Goal: Information Seeking & Learning: Learn about a topic

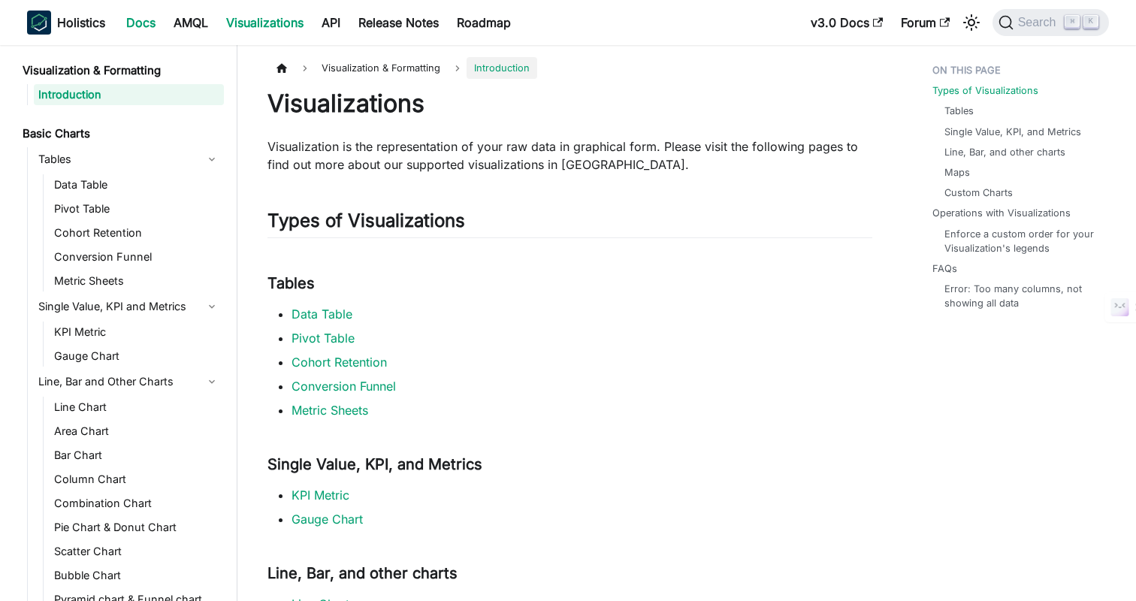
click at [156, 17] on link "Docs" at bounding box center [140, 23] width 47 height 24
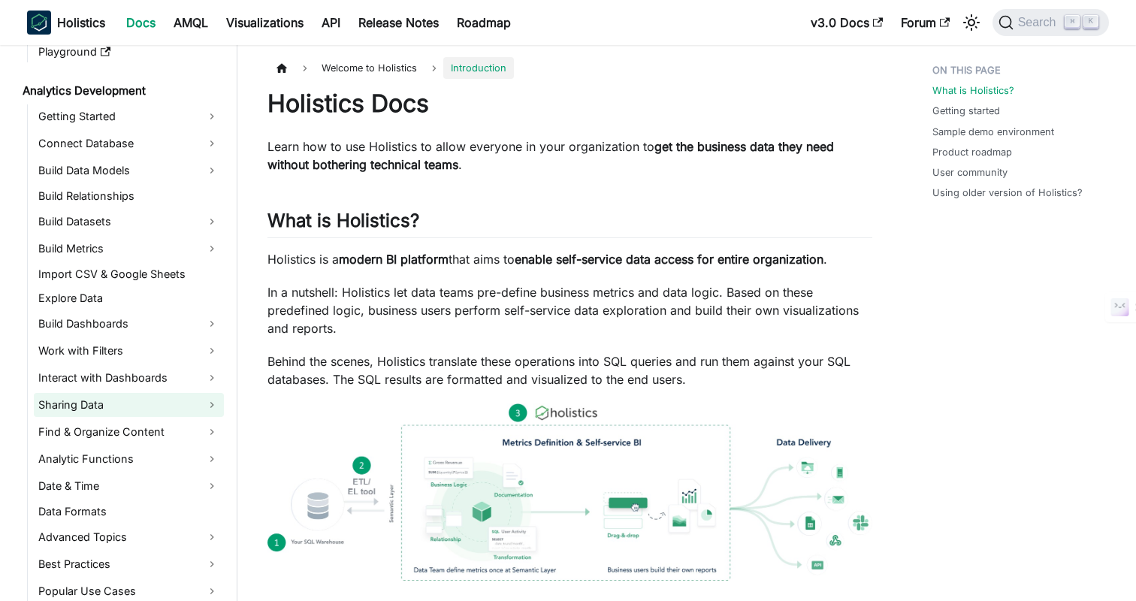
scroll to position [189, 0]
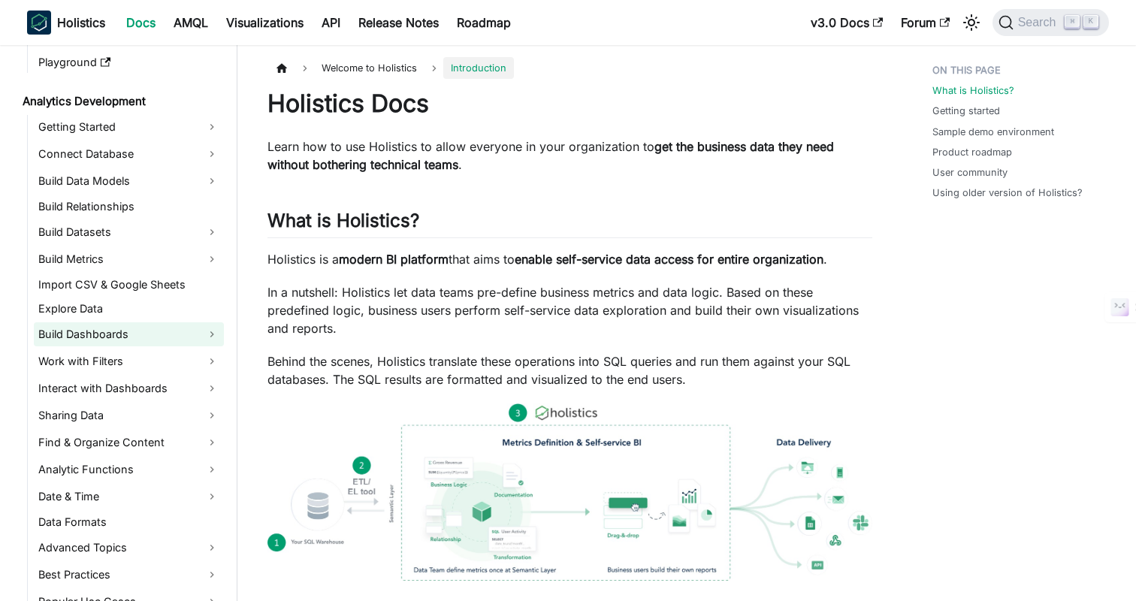
click at [113, 327] on link "Build Dashboards" at bounding box center [129, 334] width 190 height 24
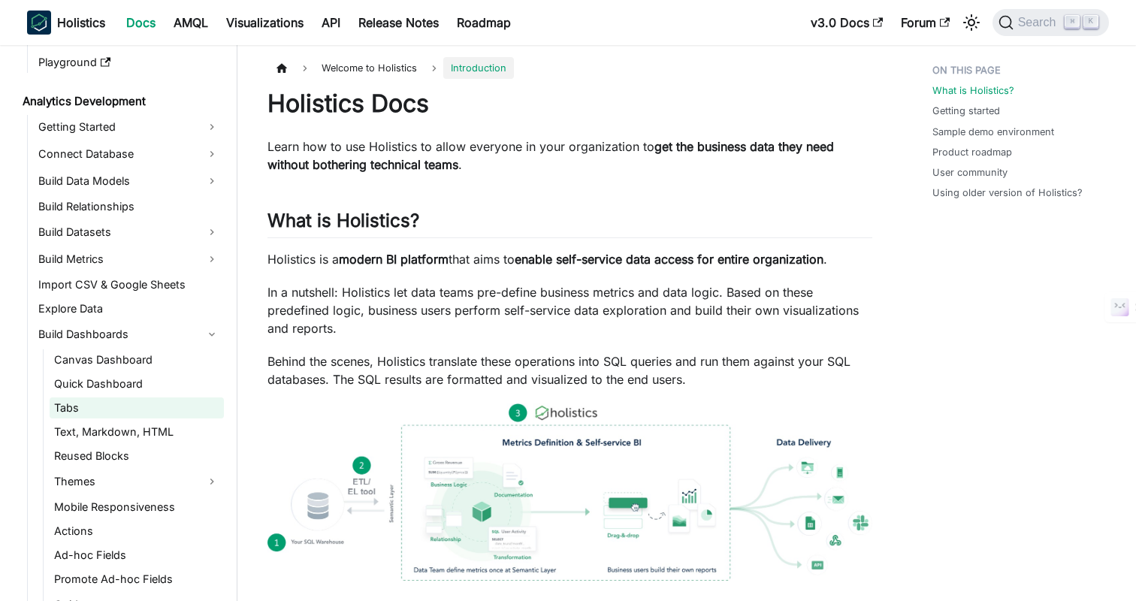
click at [65, 413] on link "Tabs" at bounding box center [137, 408] width 174 height 21
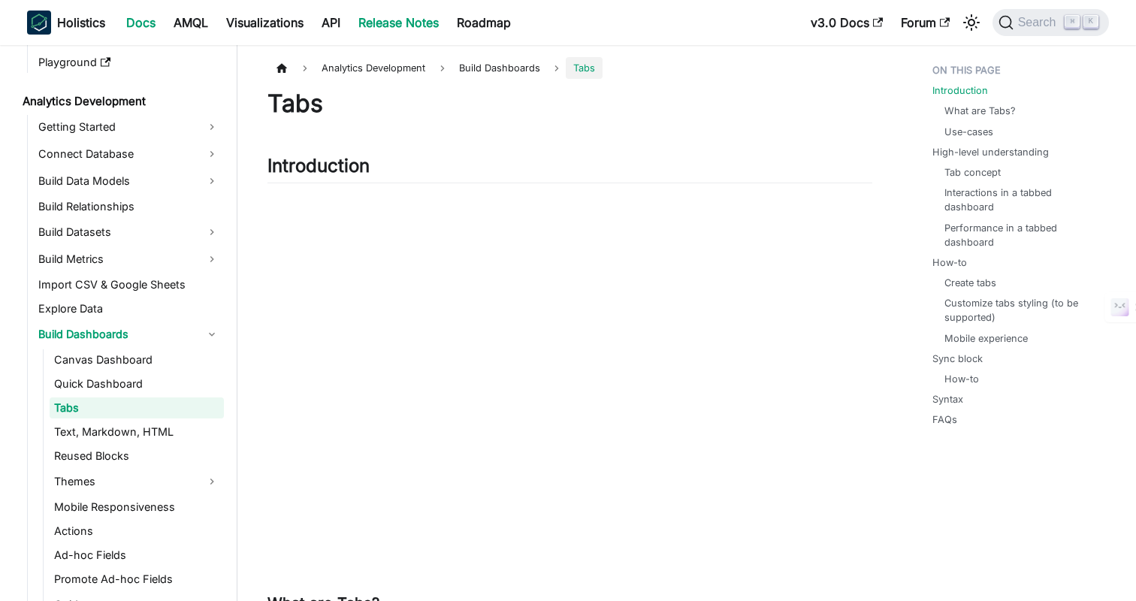
click at [441, 18] on link "Release Notes" at bounding box center [398, 23] width 98 height 24
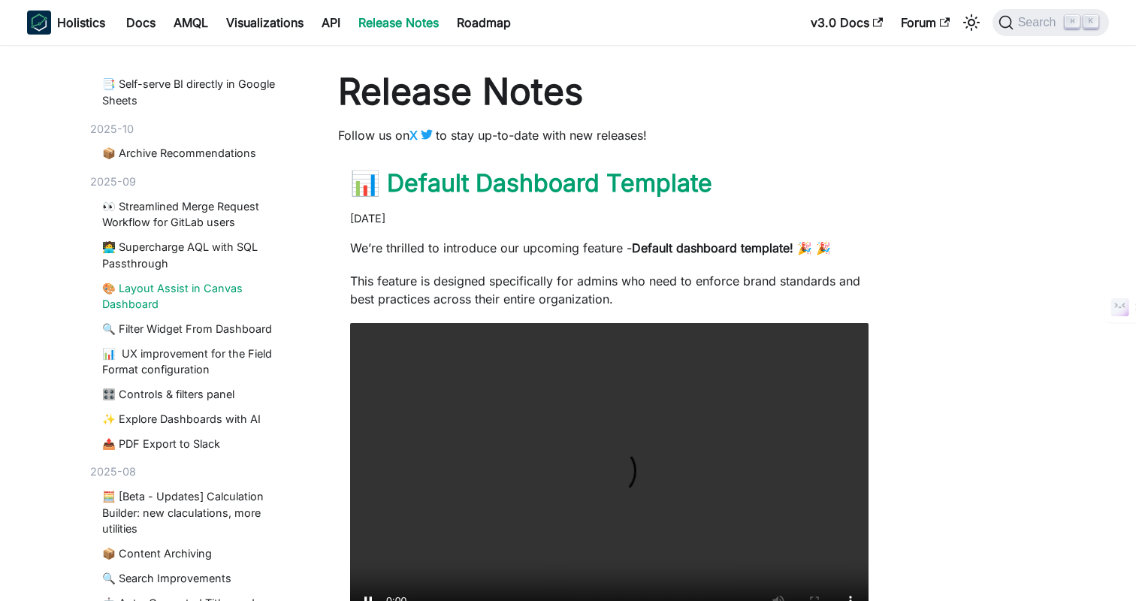
scroll to position [88, 0]
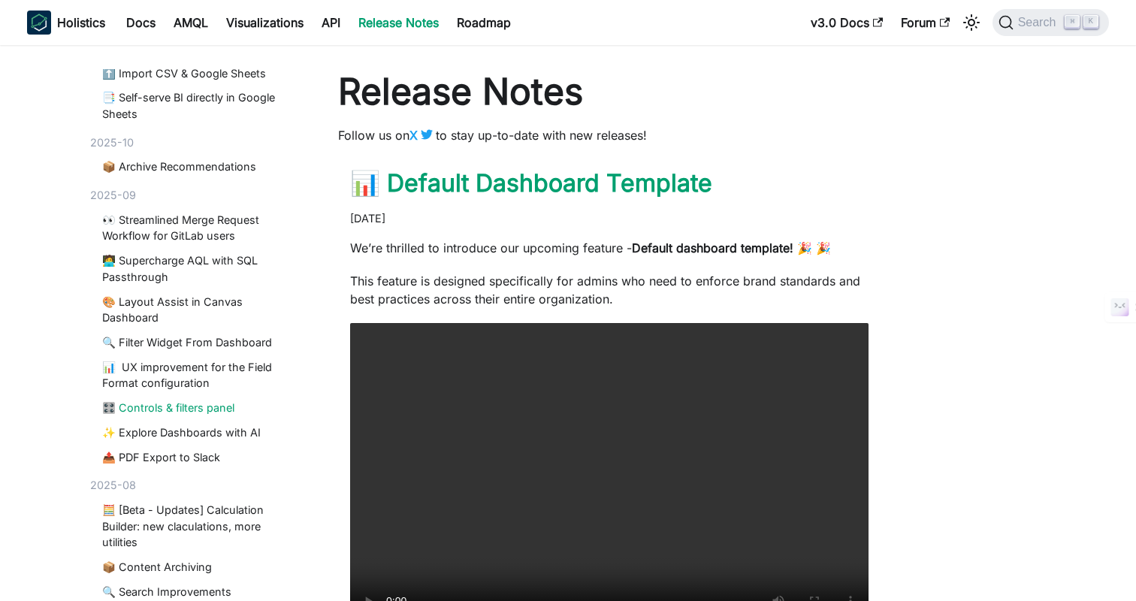
click at [150, 410] on link "🎛️ Controls & filters panel" at bounding box center [199, 408] width 194 height 17
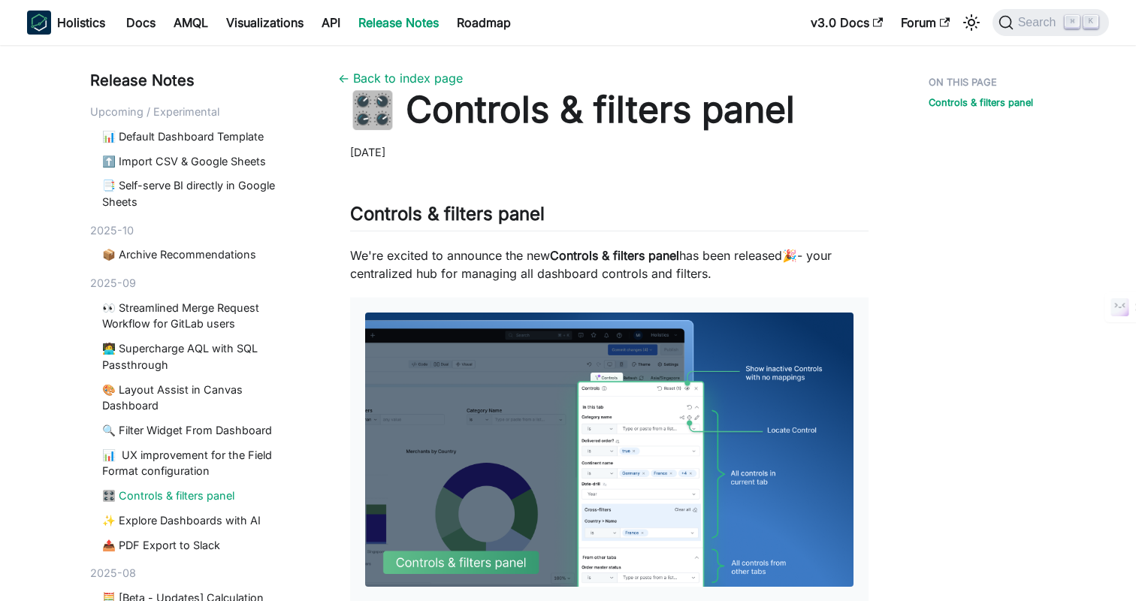
click at [709, 200] on div "Controls & filters panel ​ We're excited to announce the new Controls & filters…" at bounding box center [609, 517] width 518 height 688
click at [763, 193] on div "Controls & filters panel ​ We're excited to announce the new Controls & filters…" at bounding box center [609, 517] width 518 height 688
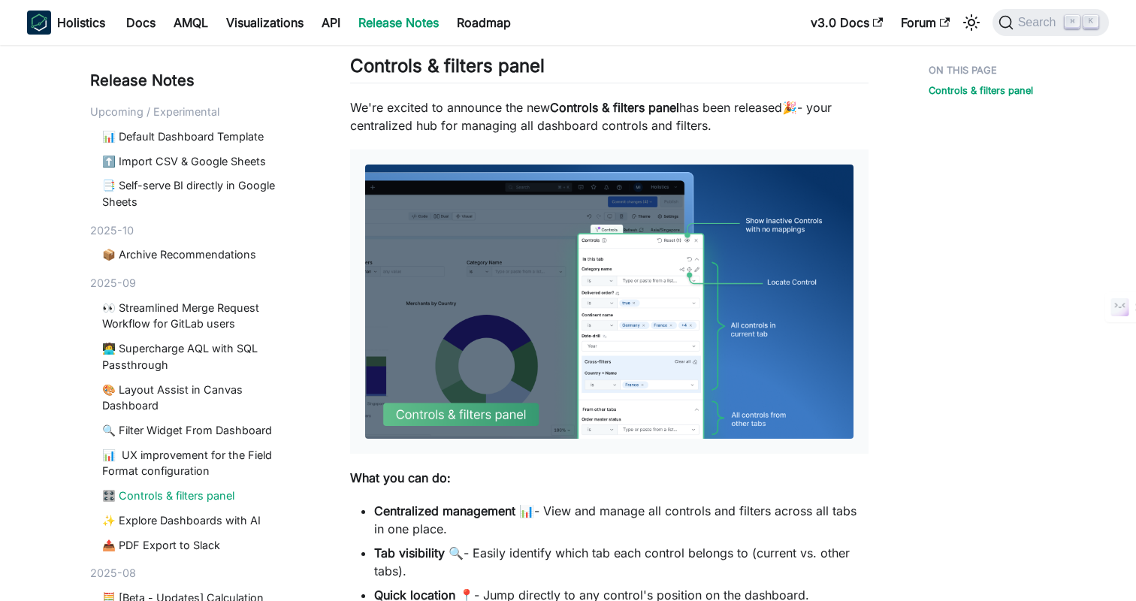
scroll to position [146, 0]
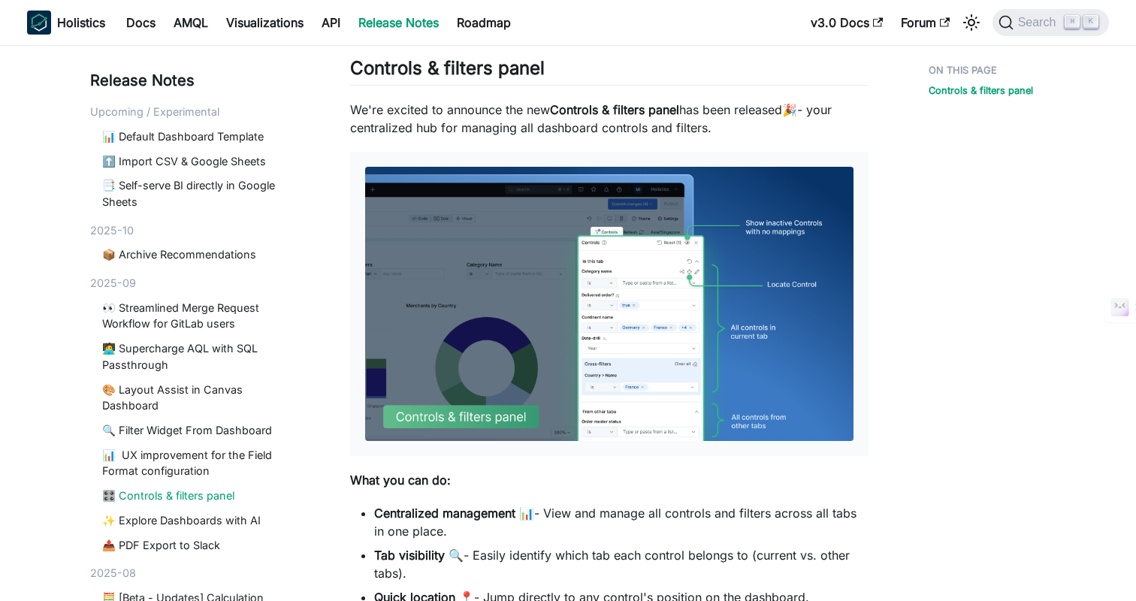
click at [911, 280] on div "Controls & filters panel" at bounding box center [981, 372] width 165 height 899
click at [914, 214] on div "Controls & filters panel" at bounding box center [981, 372] width 165 height 899
click at [857, 122] on p "We're excited to announce the new Controls & filters panel has been released 🎉 …" at bounding box center [609, 119] width 518 height 36
click at [871, 122] on article "🎛️ Controls & filters panel September 20, 2025 Controls & filters panel ​ We're…" at bounding box center [609, 327] width 543 height 773
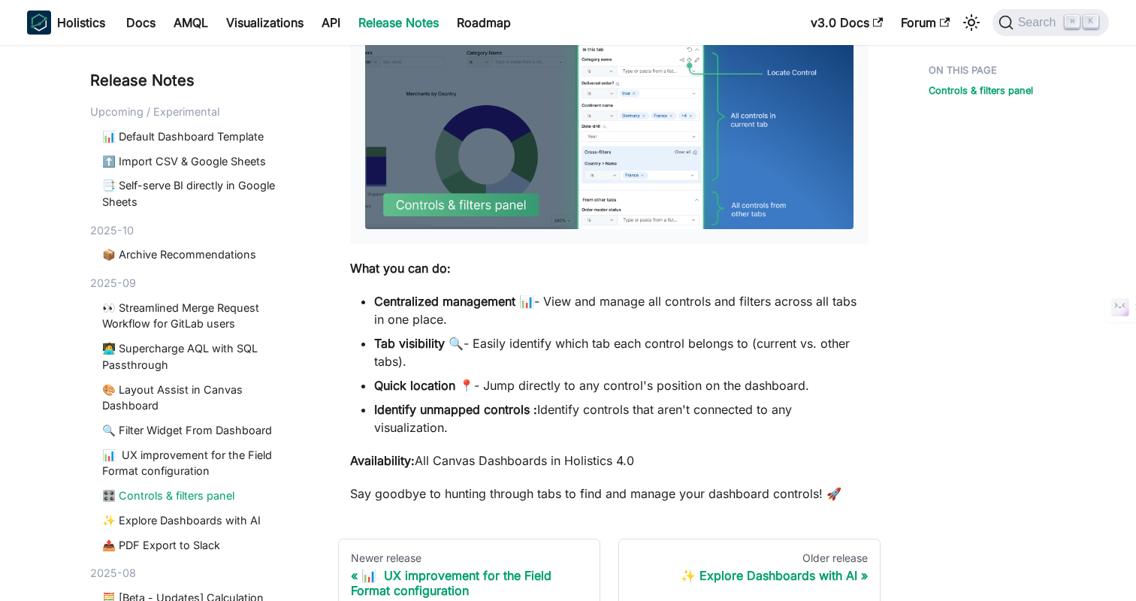
scroll to position [482, 0]
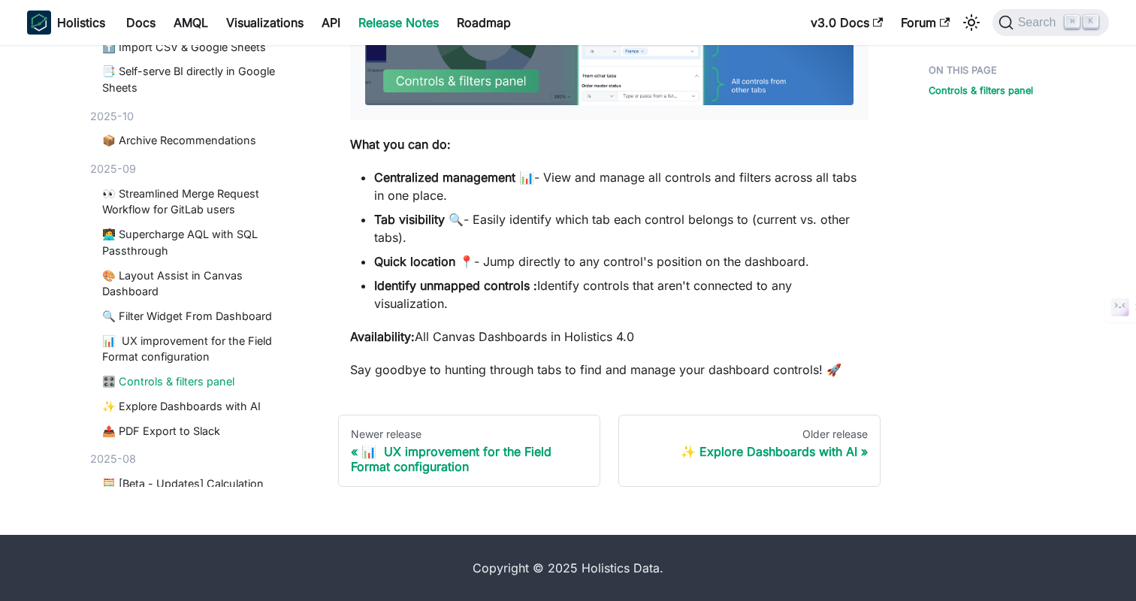
click at [888, 372] on main "← Back to index page 🎛️ Controls & filters panel September 20, 2025 Controls & …" at bounding box center [609, 36] width 579 height 899
click at [905, 369] on div "Controls & filters panel" at bounding box center [981, 36] width 165 height 899
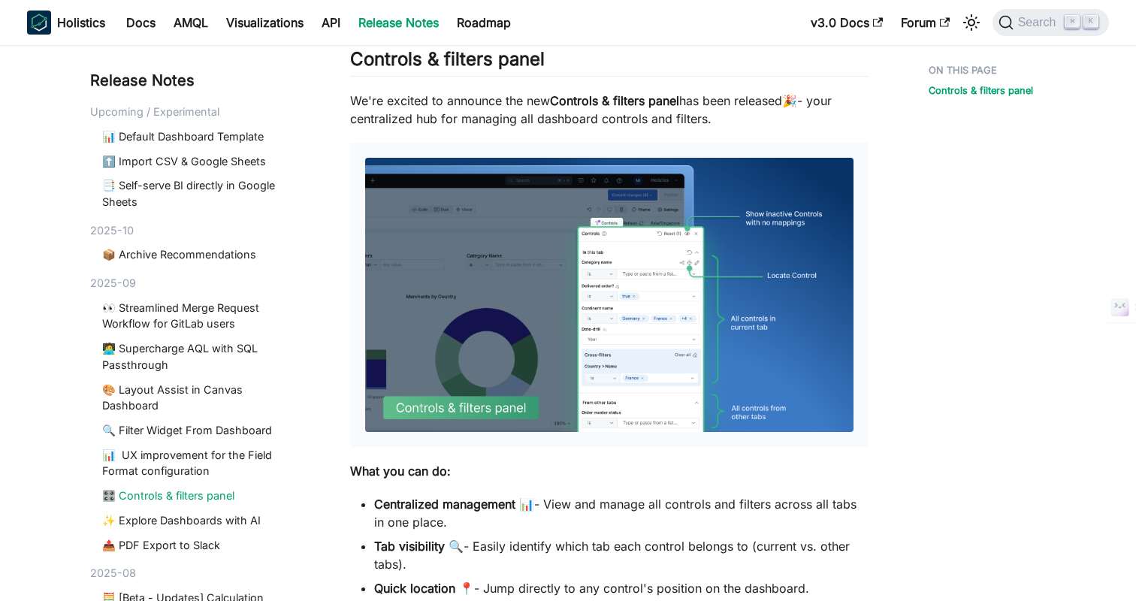
scroll to position [119, 0]
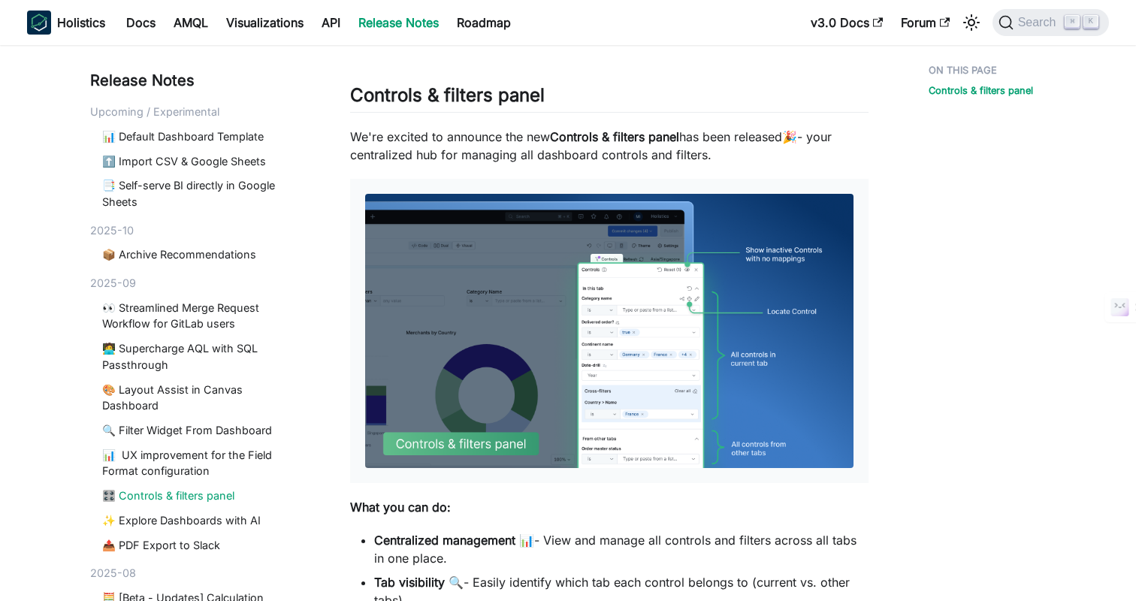
click at [905, 369] on div "Controls & filters panel" at bounding box center [981, 399] width 165 height 899
click at [918, 318] on div "Controls & filters panel" at bounding box center [981, 399] width 165 height 899
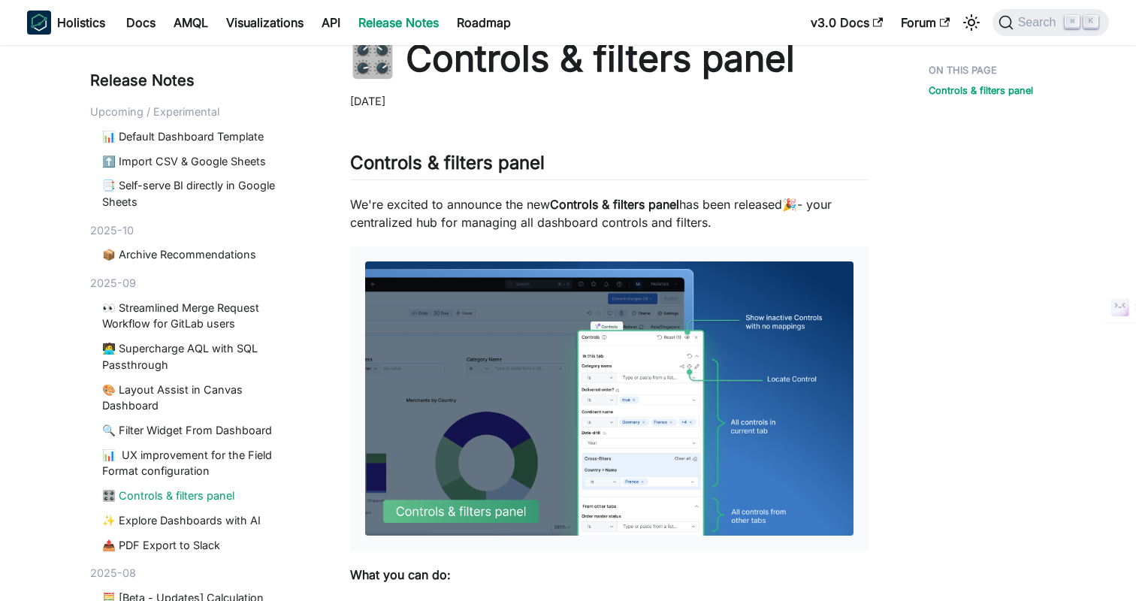
scroll to position [0, 0]
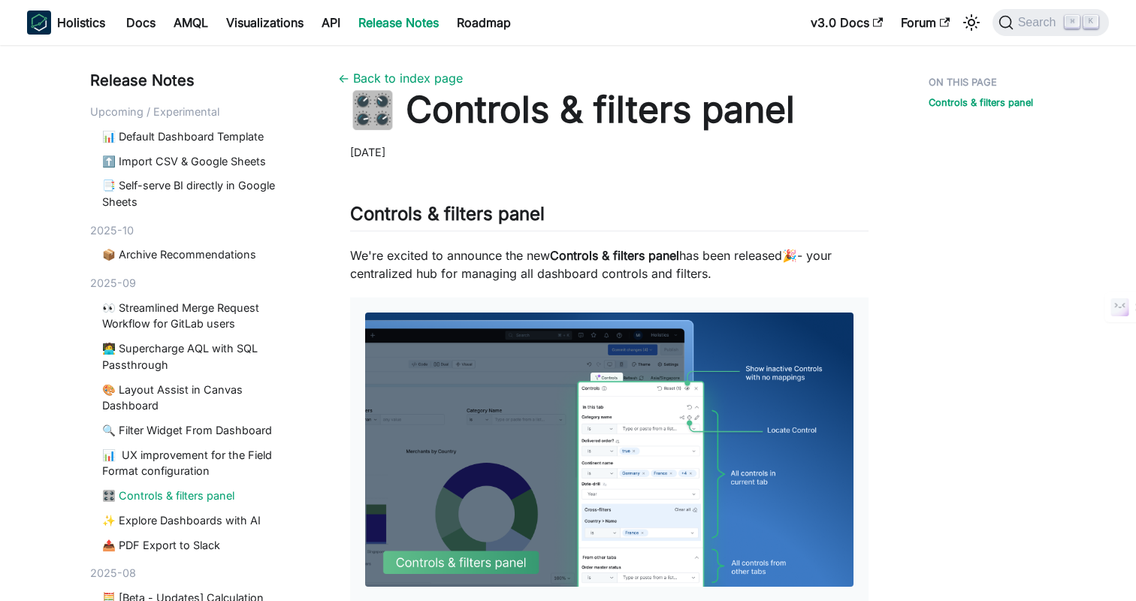
click at [945, 234] on div "Controls & filters panel" at bounding box center [981, 518] width 165 height 899
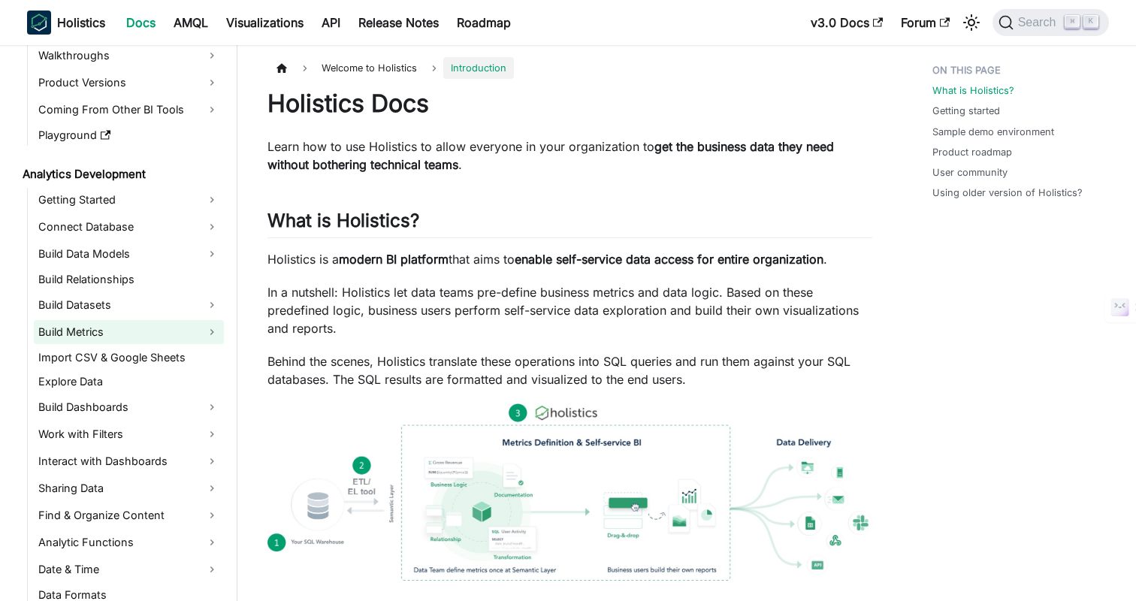
scroll to position [122, 0]
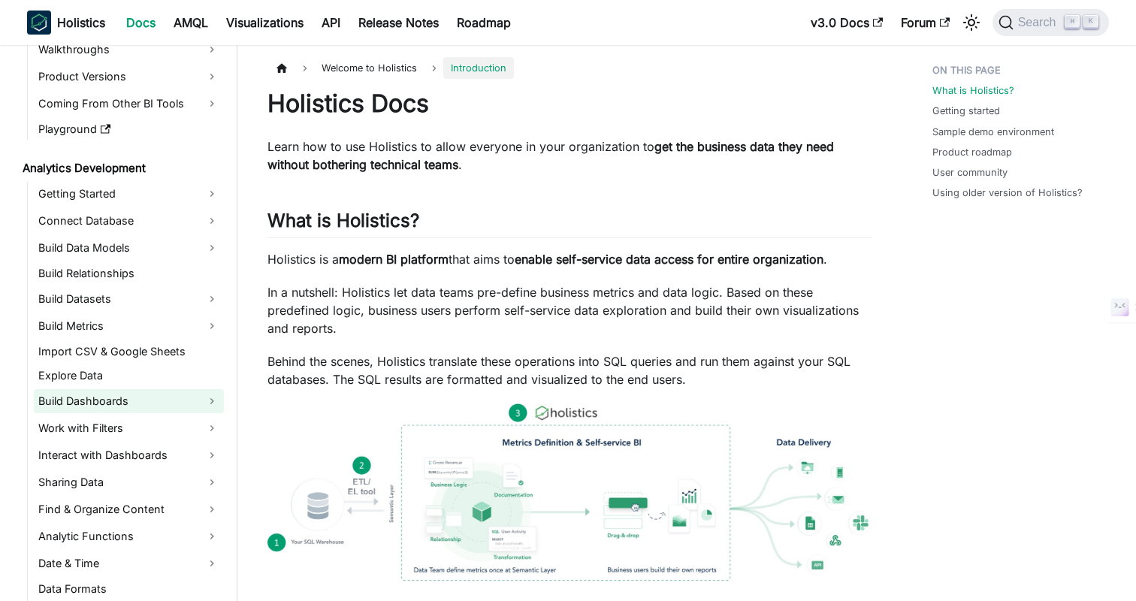
click at [85, 394] on link "Build Dashboards" at bounding box center [129, 401] width 190 height 24
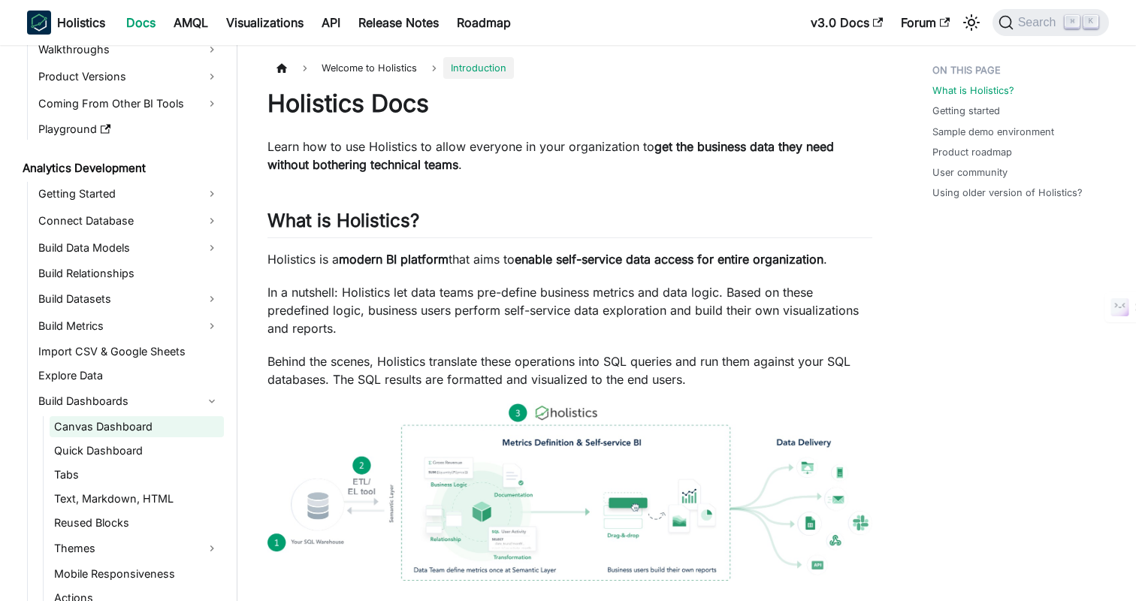
click at [83, 428] on link "Canvas Dashboard" at bounding box center [137, 426] width 174 height 21
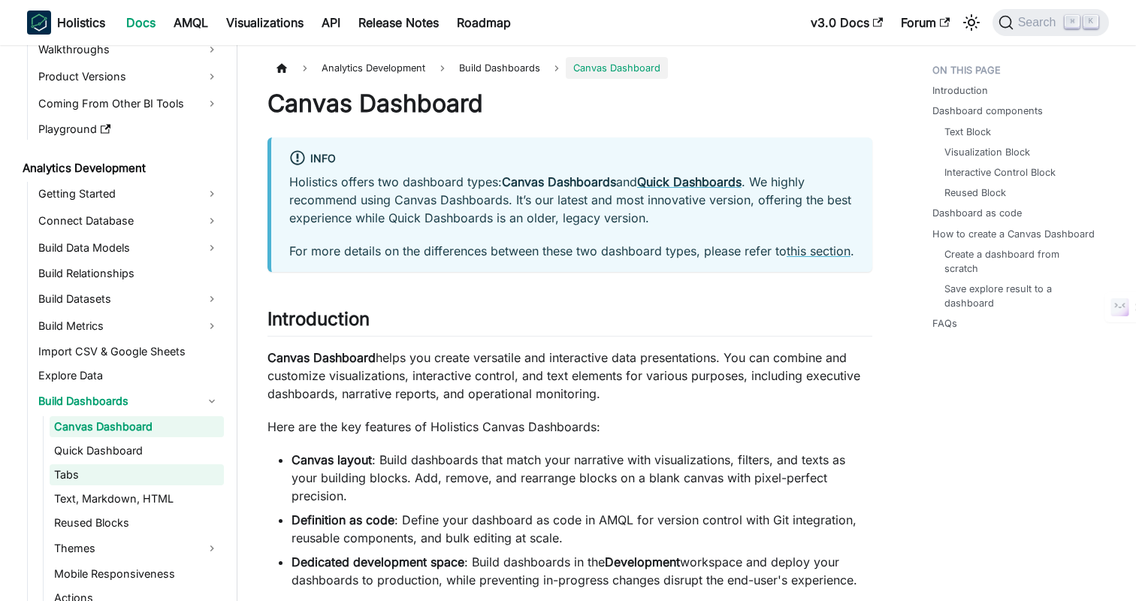
click at [70, 472] on link "Tabs" at bounding box center [137, 474] width 174 height 21
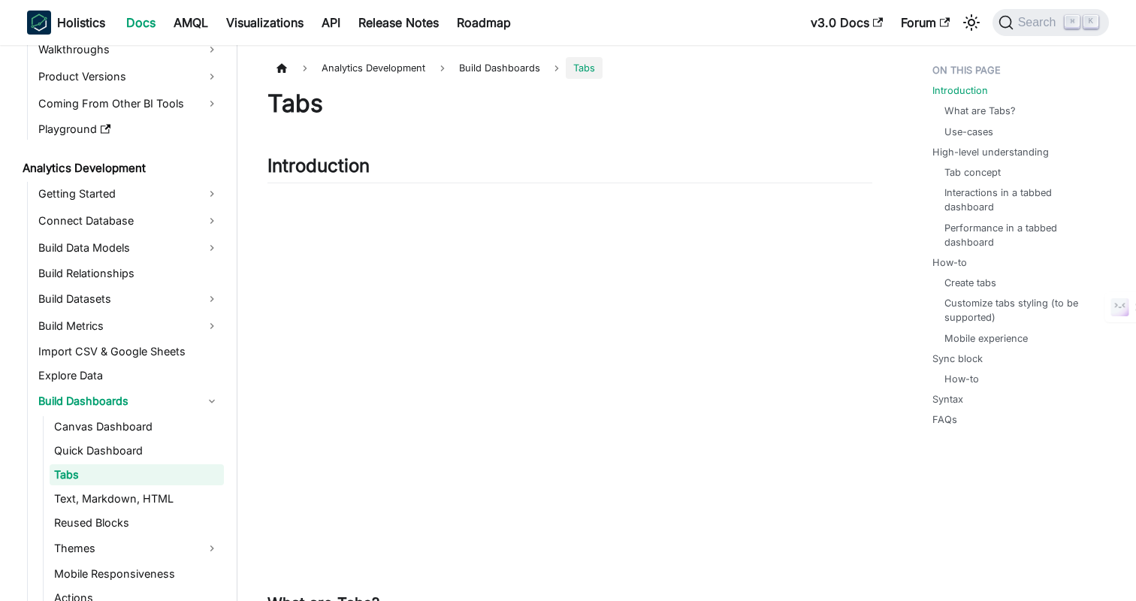
click at [640, 93] on h1 "Tabs" at bounding box center [570, 104] width 605 height 30
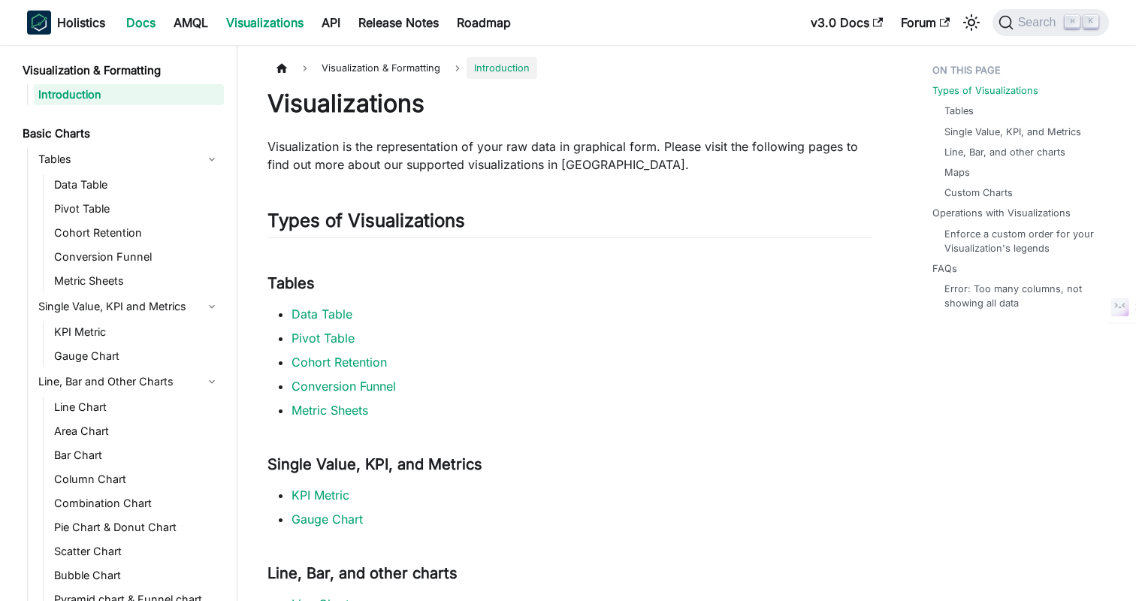
click at [154, 14] on link "Docs" at bounding box center [140, 23] width 47 height 24
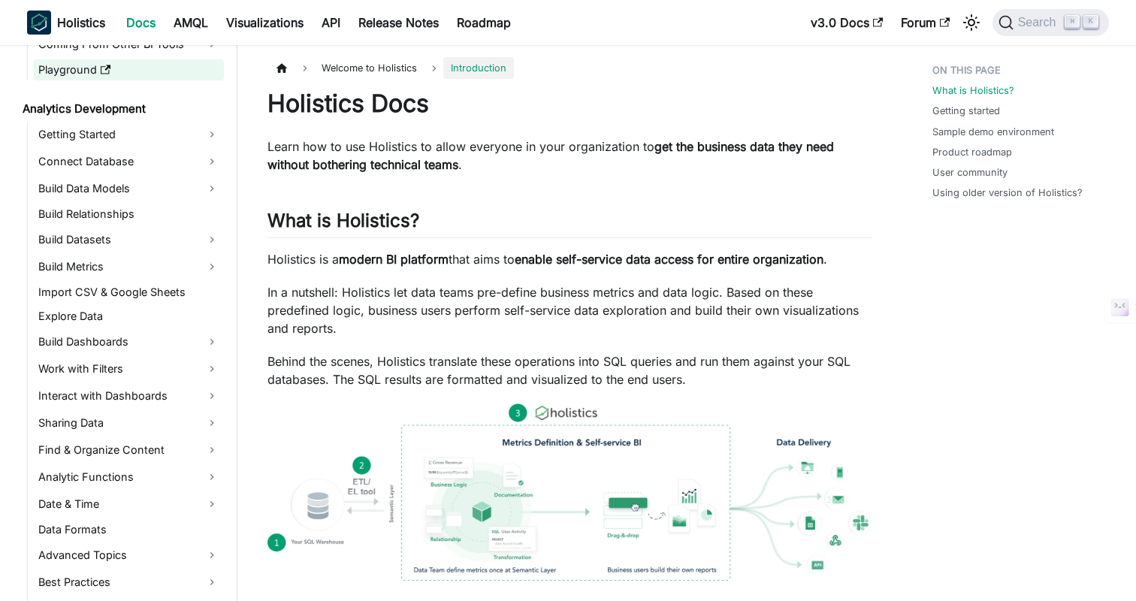
scroll to position [147, 0]
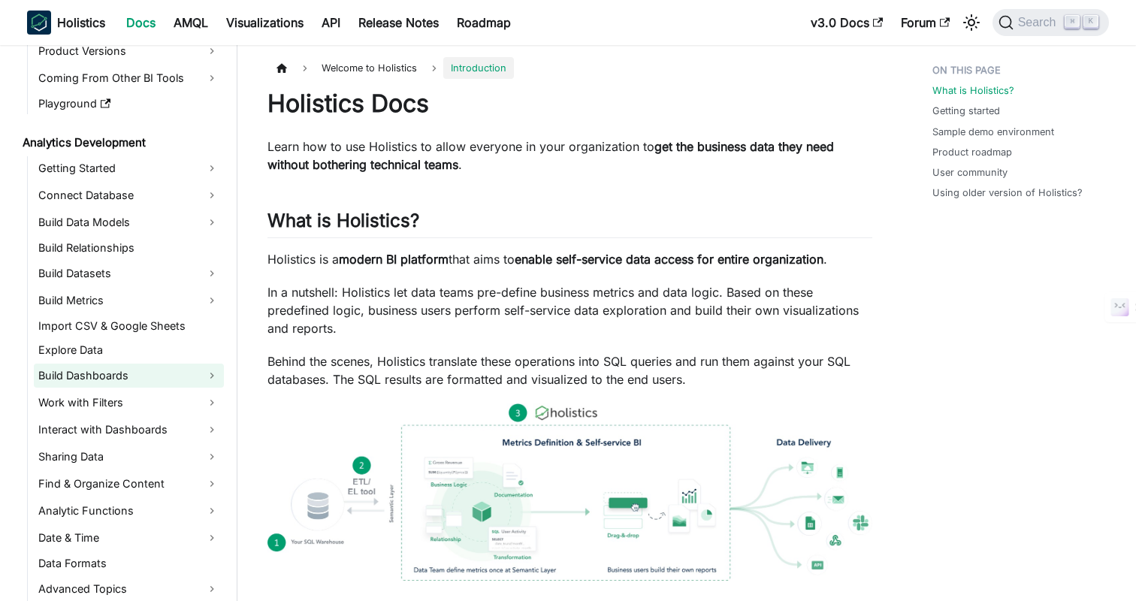
click at [83, 374] on link "Build Dashboards" at bounding box center [129, 376] width 190 height 24
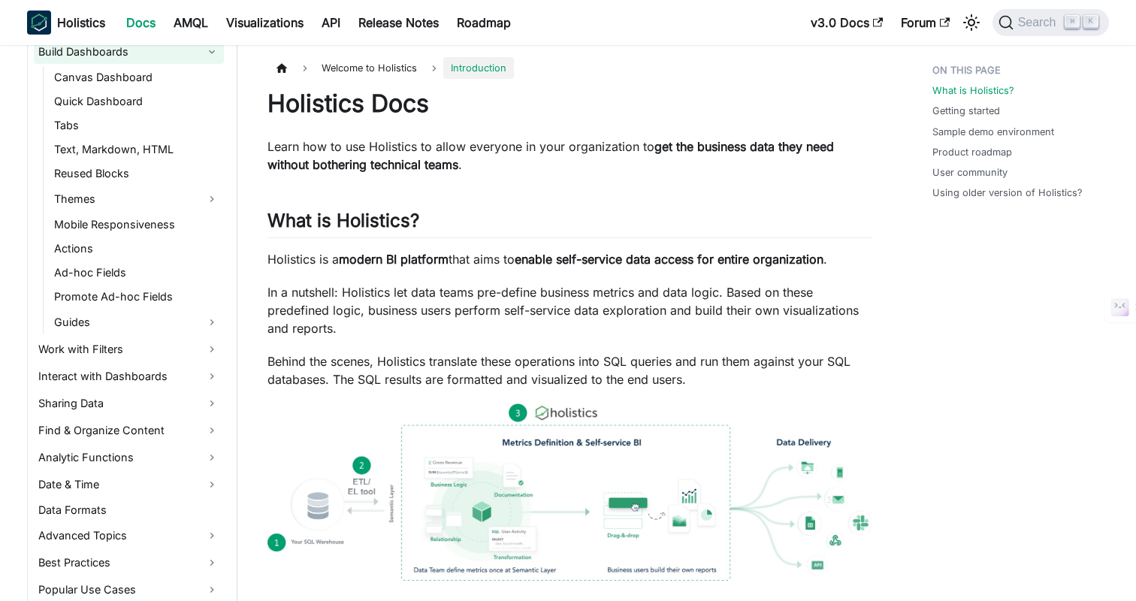
scroll to position [479, 0]
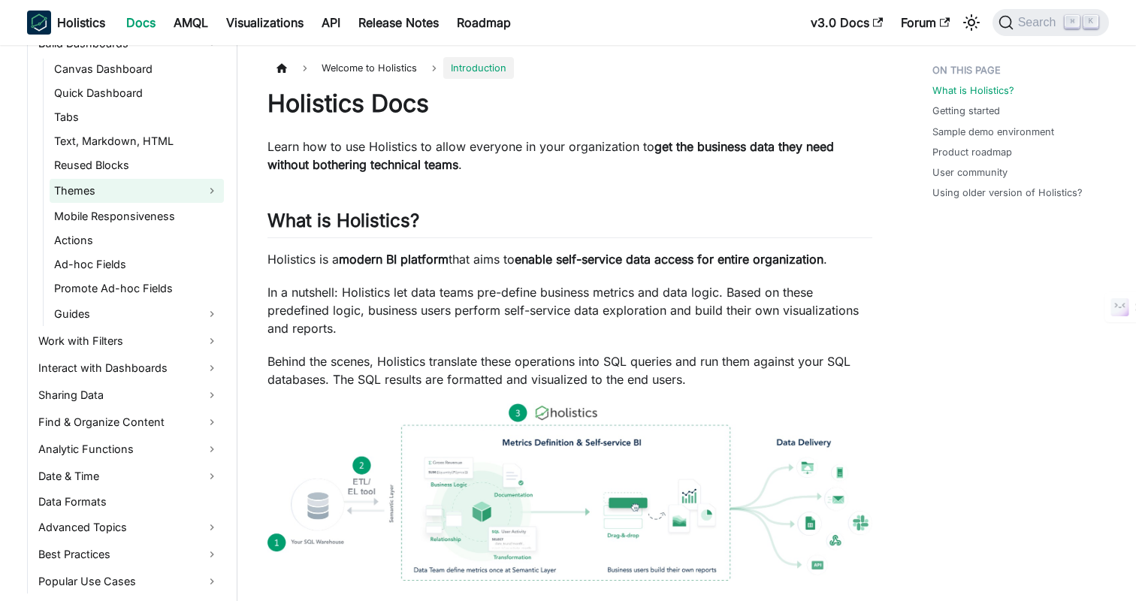
click at [58, 183] on link "Themes" at bounding box center [137, 191] width 174 height 24
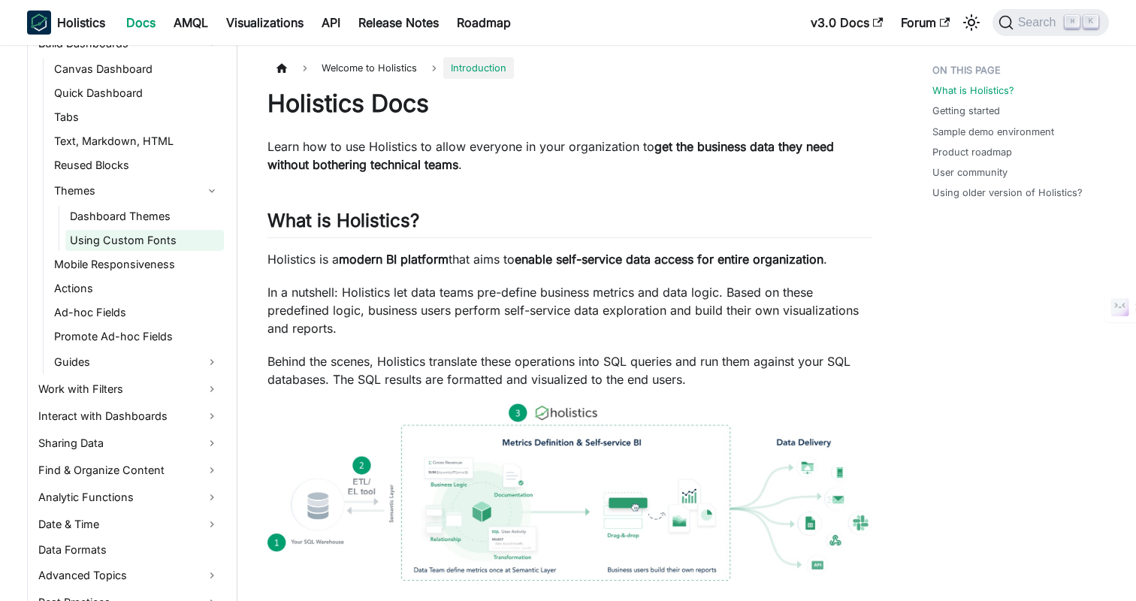
click at [113, 239] on link "Using Custom Fonts" at bounding box center [144, 240] width 159 height 21
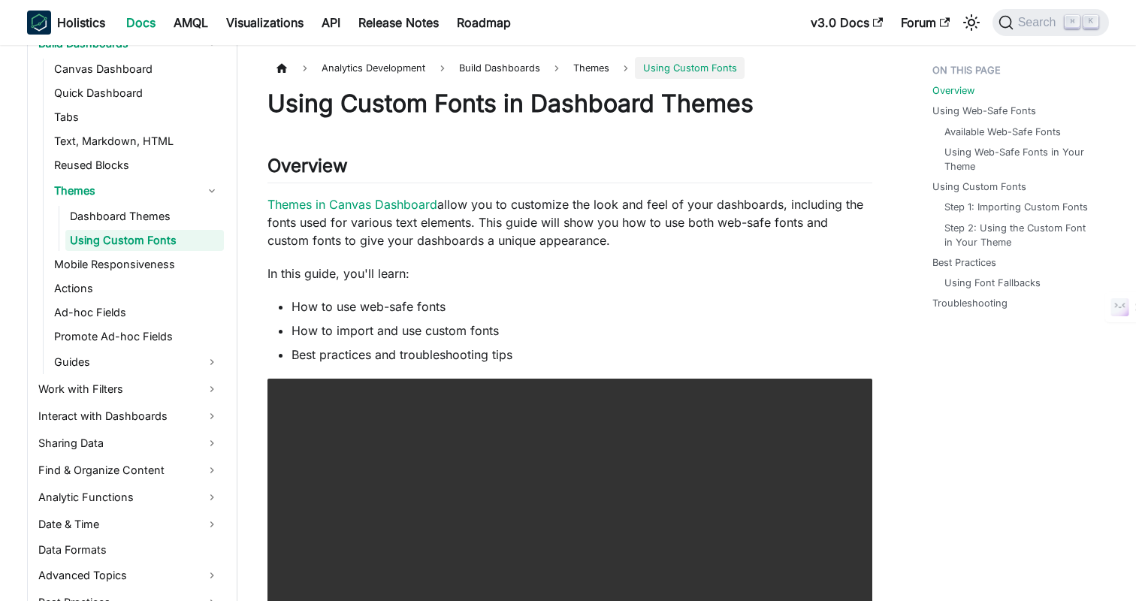
click at [598, 268] on p "In this guide, you'll learn:" at bounding box center [570, 274] width 605 height 18
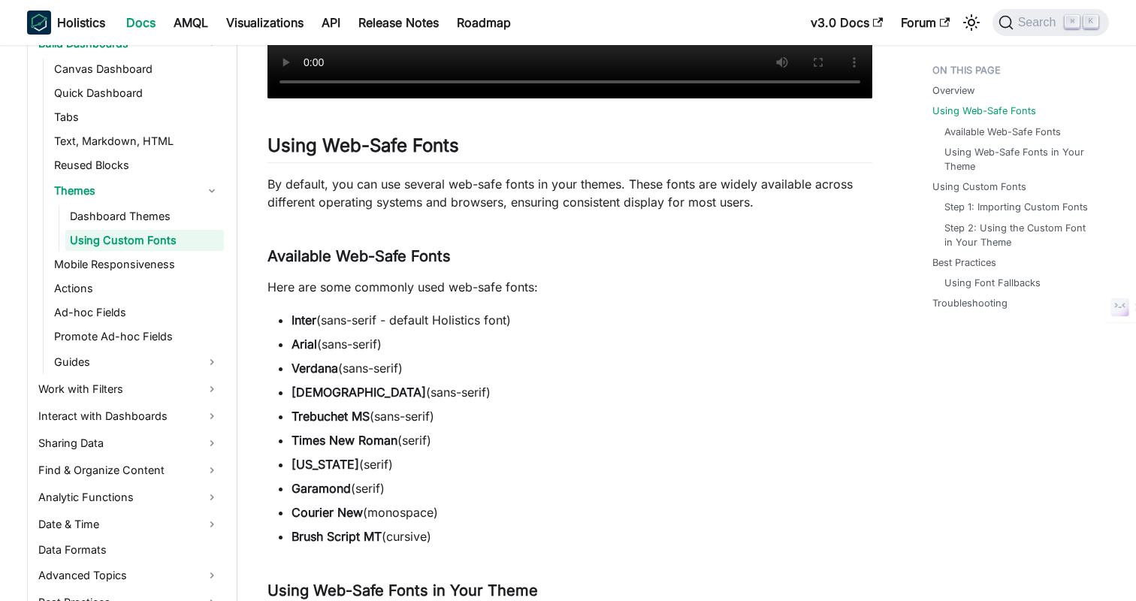
scroll to position [711, 0]
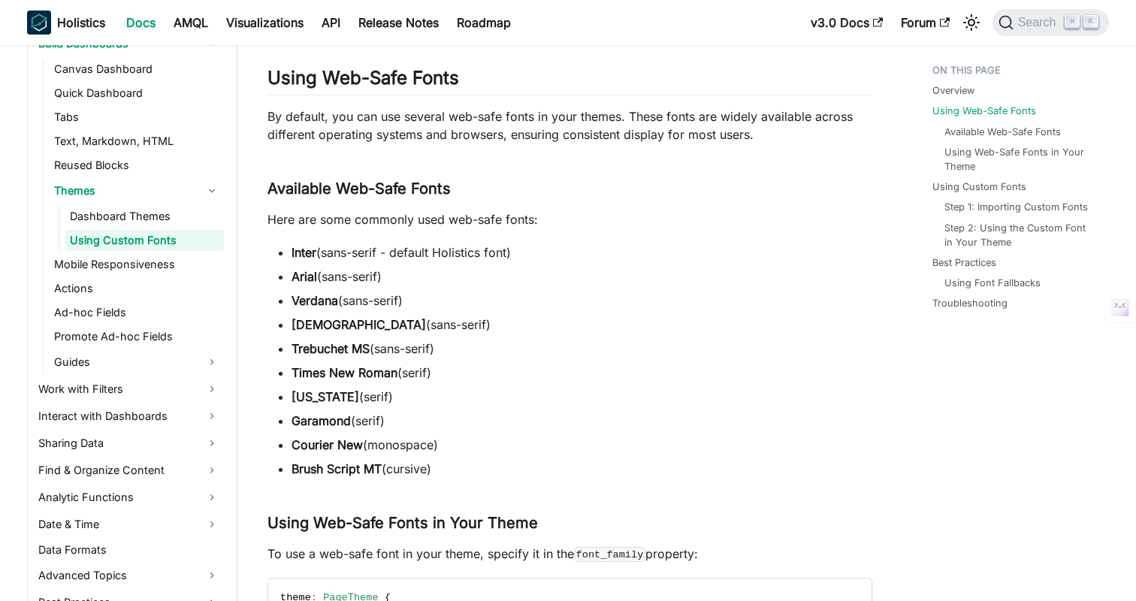
click at [739, 252] on li "Inter (sans-serif - default Holistics font)" at bounding box center [582, 252] width 581 height 18
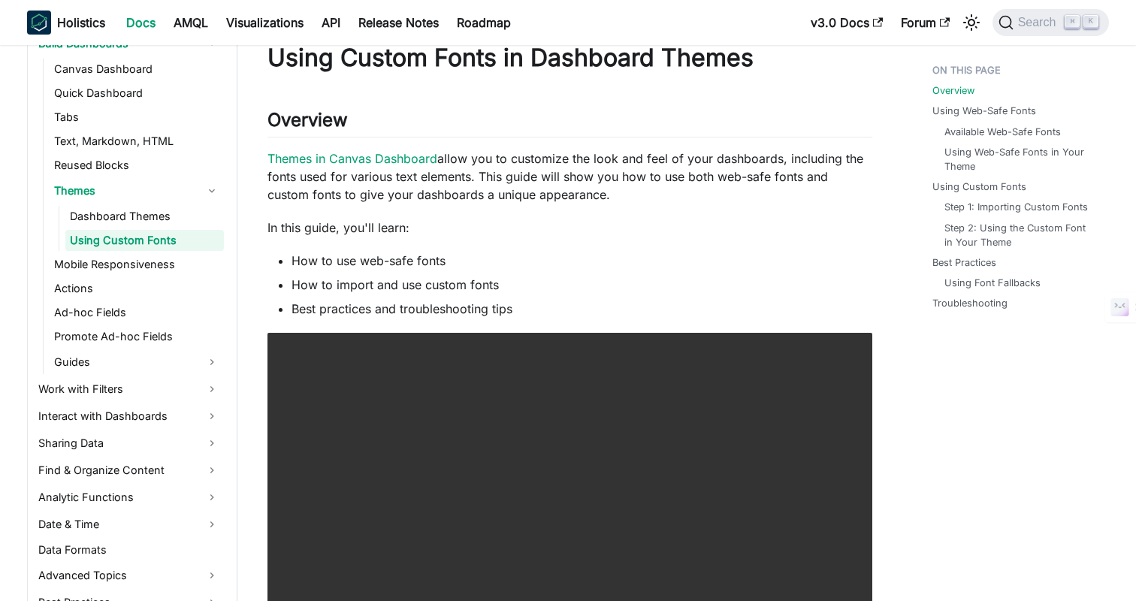
scroll to position [0, 0]
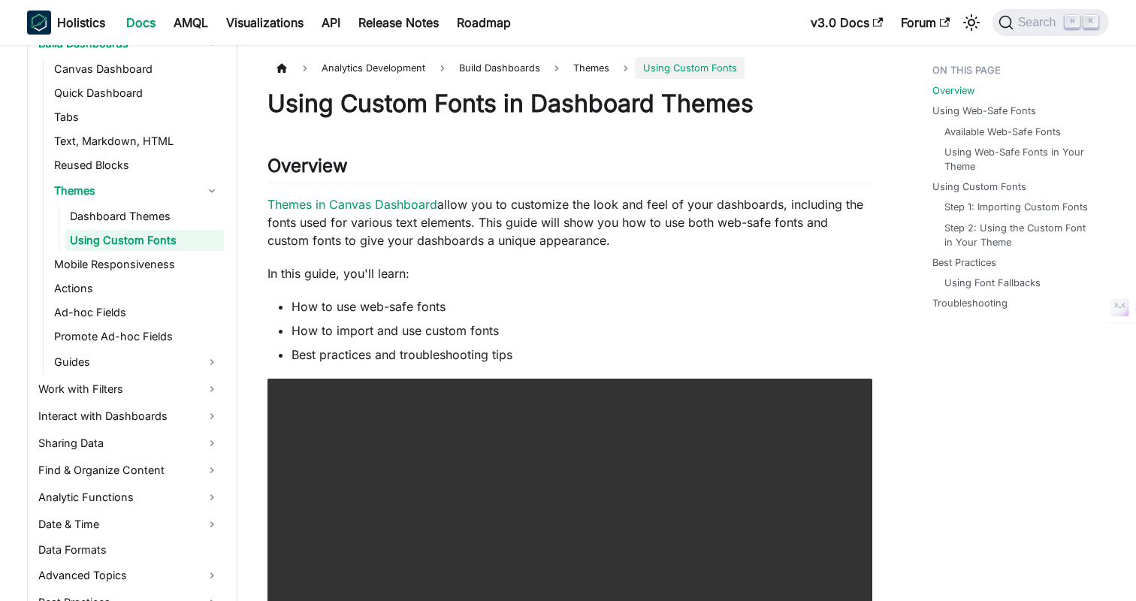
click at [713, 267] on p "In this guide, you'll learn:" at bounding box center [570, 274] width 605 height 18
click at [744, 266] on p "In this guide, you'll learn:" at bounding box center [570, 274] width 605 height 18
